Goal: Information Seeking & Learning: Compare options

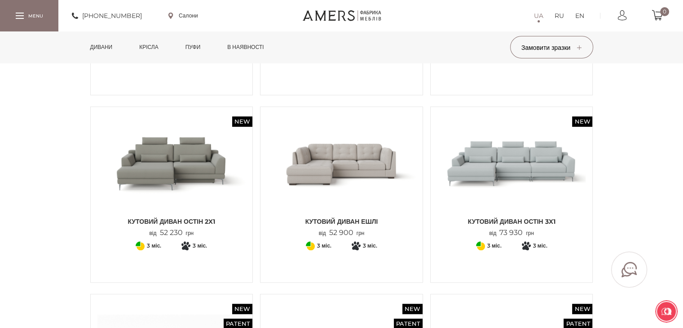
scroll to position [599, 0]
click at [465, 149] on img at bounding box center [511, 163] width 149 height 99
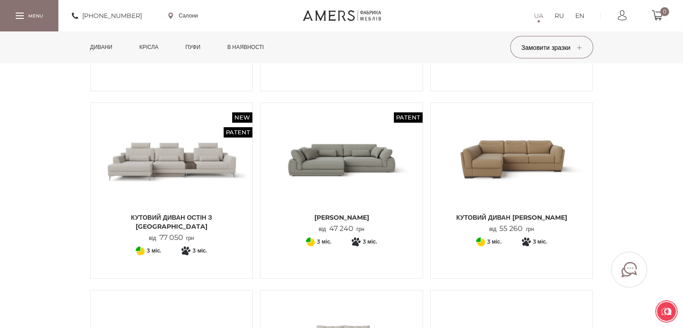
scroll to position [228, 0]
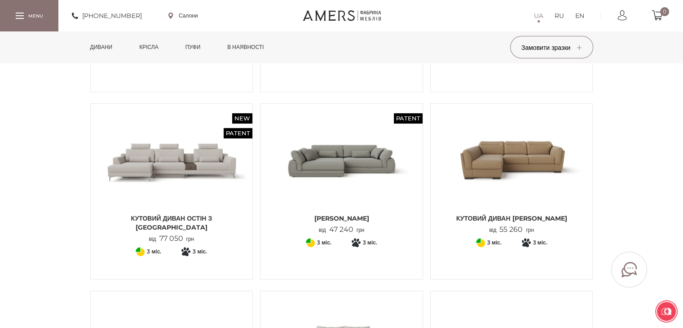
click at [191, 171] on img at bounding box center [171, 159] width 149 height 99
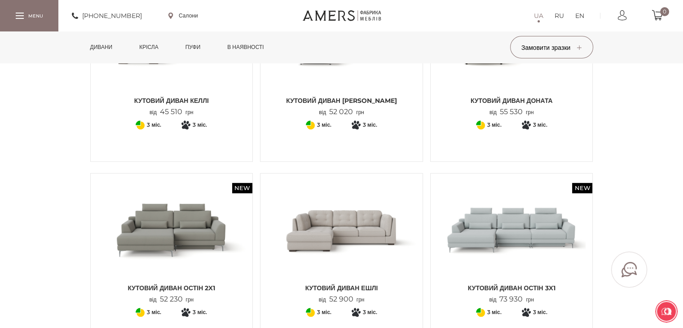
scroll to position [614, 0]
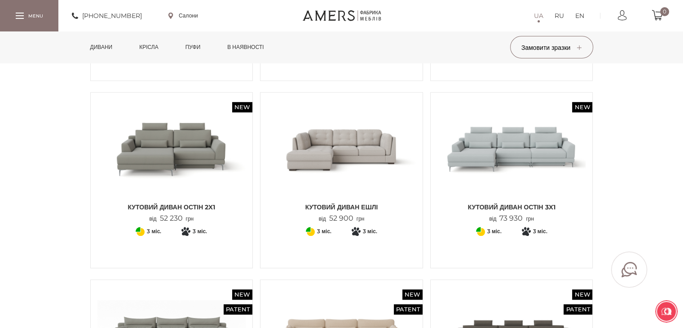
click at [196, 145] on img at bounding box center [171, 148] width 149 height 99
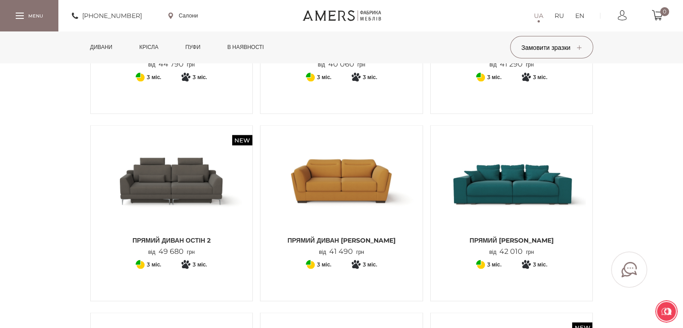
scroll to position [1706, 0]
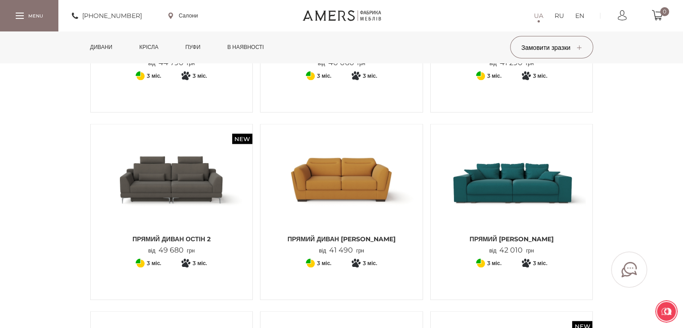
click at [206, 191] on img at bounding box center [171, 180] width 149 height 99
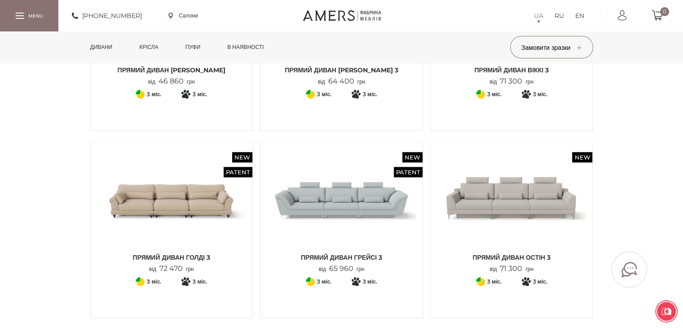
scroll to position [2063, 0]
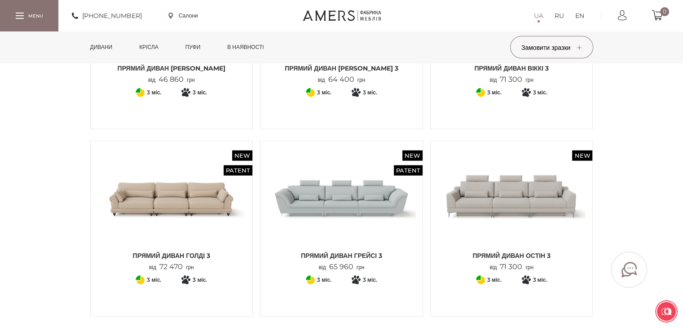
click at [510, 214] on img at bounding box center [511, 197] width 149 height 99
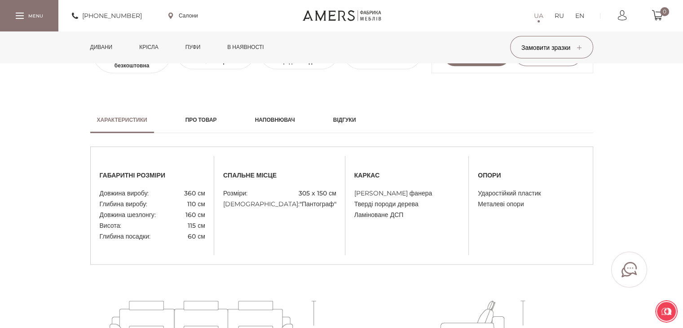
scroll to position [465, 0]
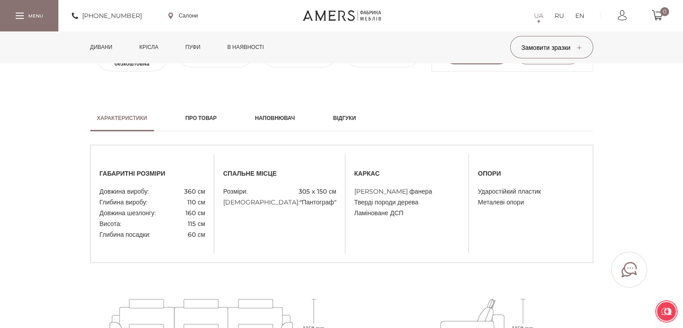
click at [275, 114] on h2 "Наповнювач" at bounding box center [275, 118] width 40 height 8
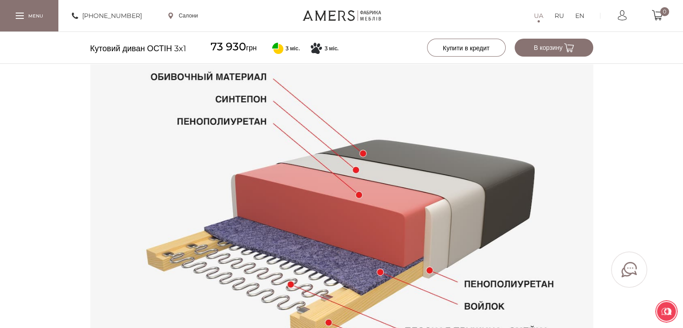
scroll to position [581, 0]
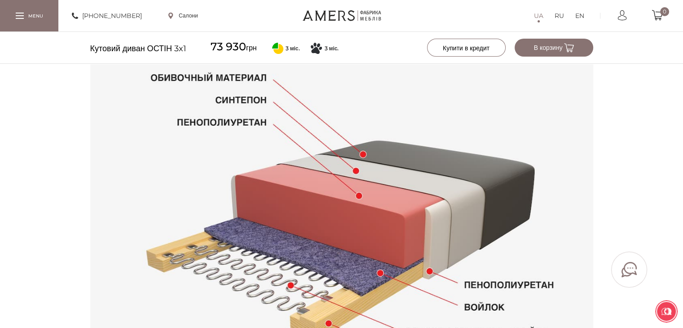
click at [275, 114] on img at bounding box center [341, 216] width 503 height 377
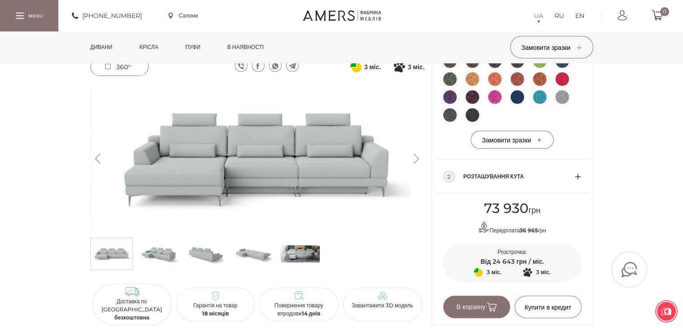
scroll to position [210, 0]
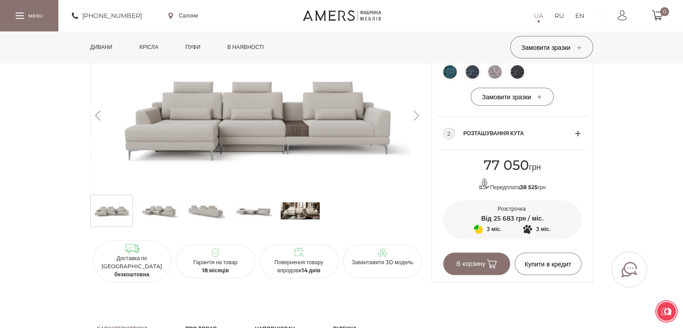
scroll to position [529, 0]
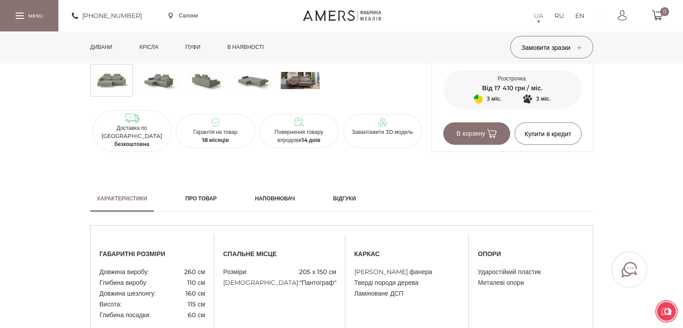
scroll to position [384, 0]
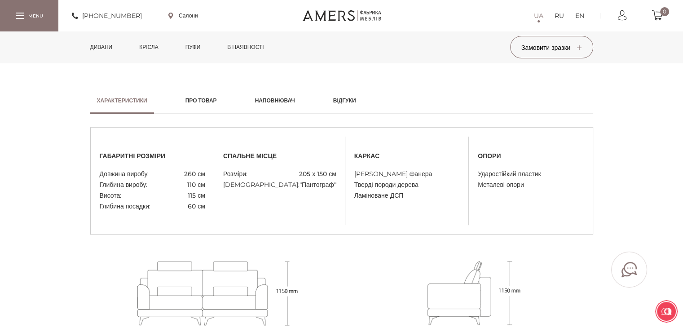
scroll to position [460, 0]
